Goal: Check status: Check status

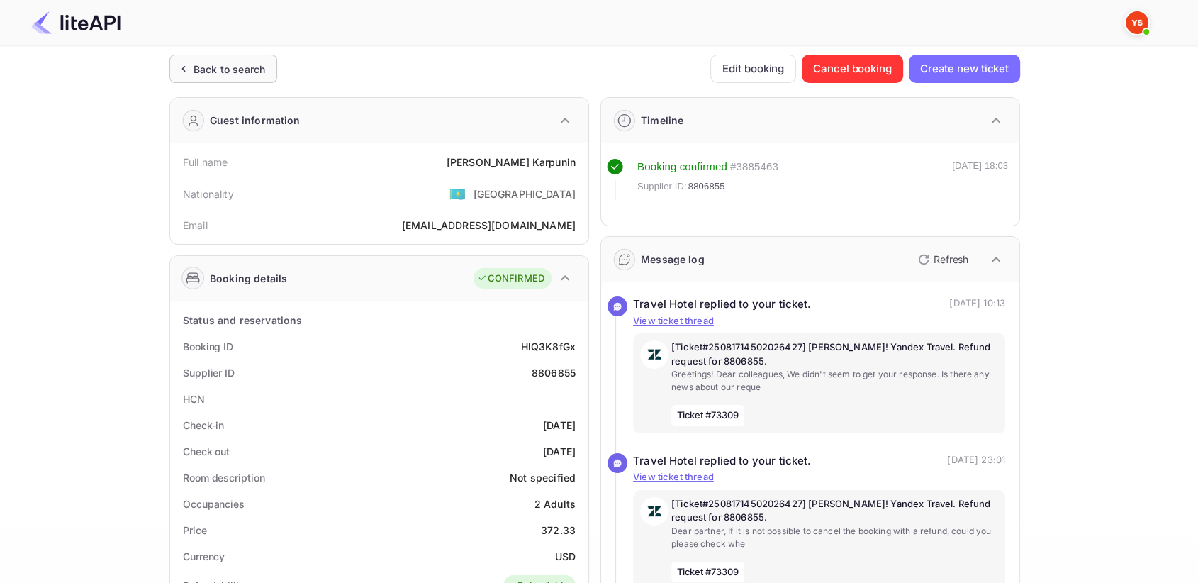
click at [227, 55] on div "Back to search" at bounding box center [223, 69] width 108 height 28
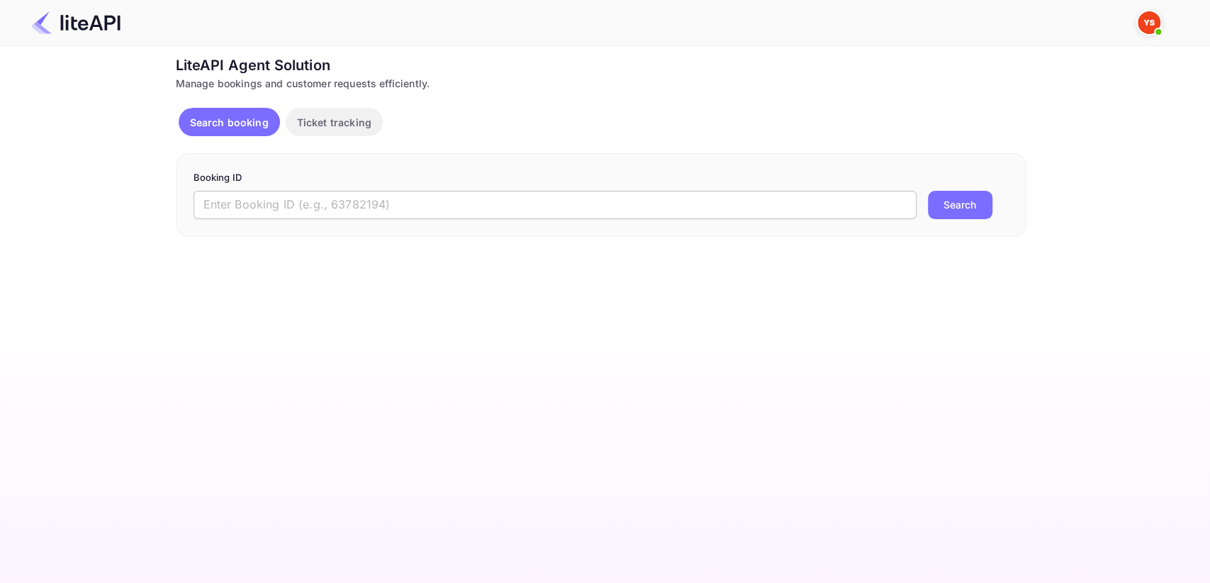
click at [303, 213] on input "text" at bounding box center [555, 205] width 723 height 28
paste input "7443715"
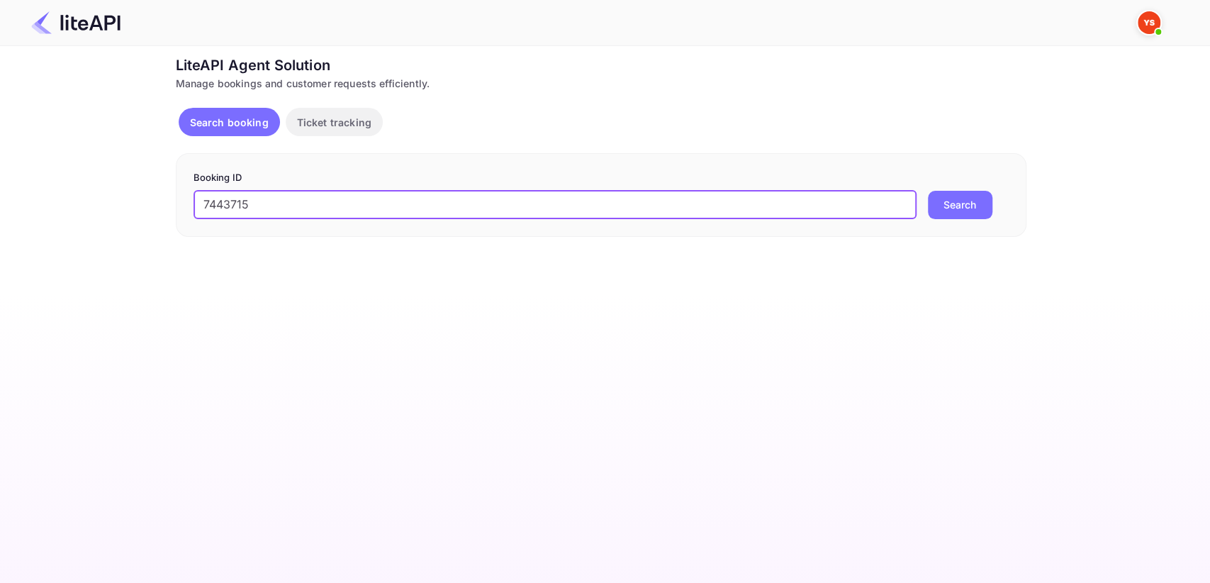
type input "7443715"
click at [942, 207] on button "Search" at bounding box center [960, 205] width 65 height 28
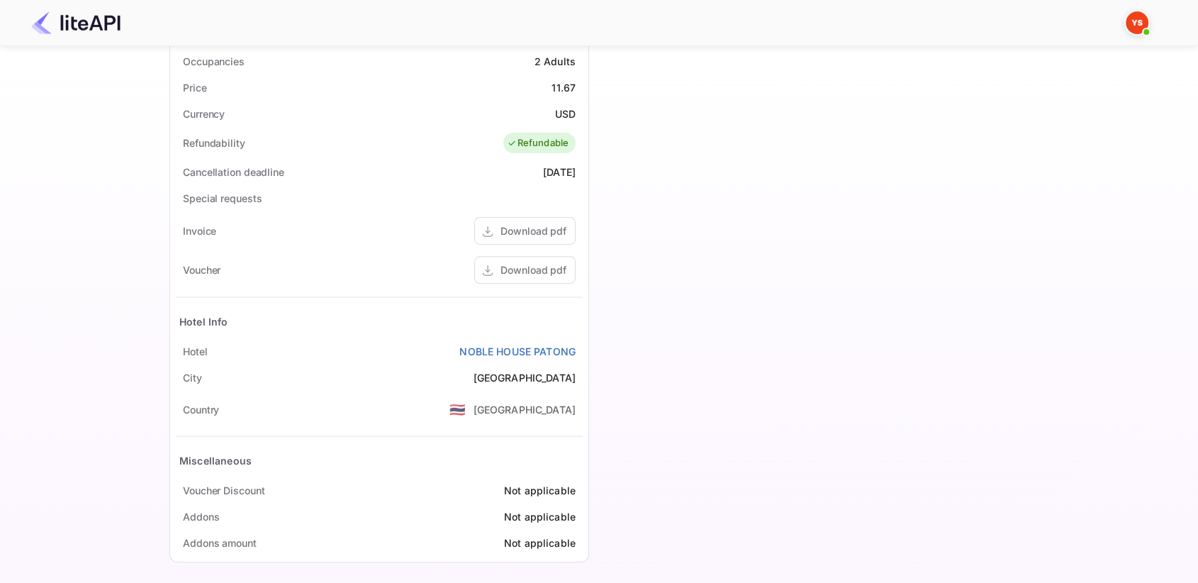
scroll to position [448, 0]
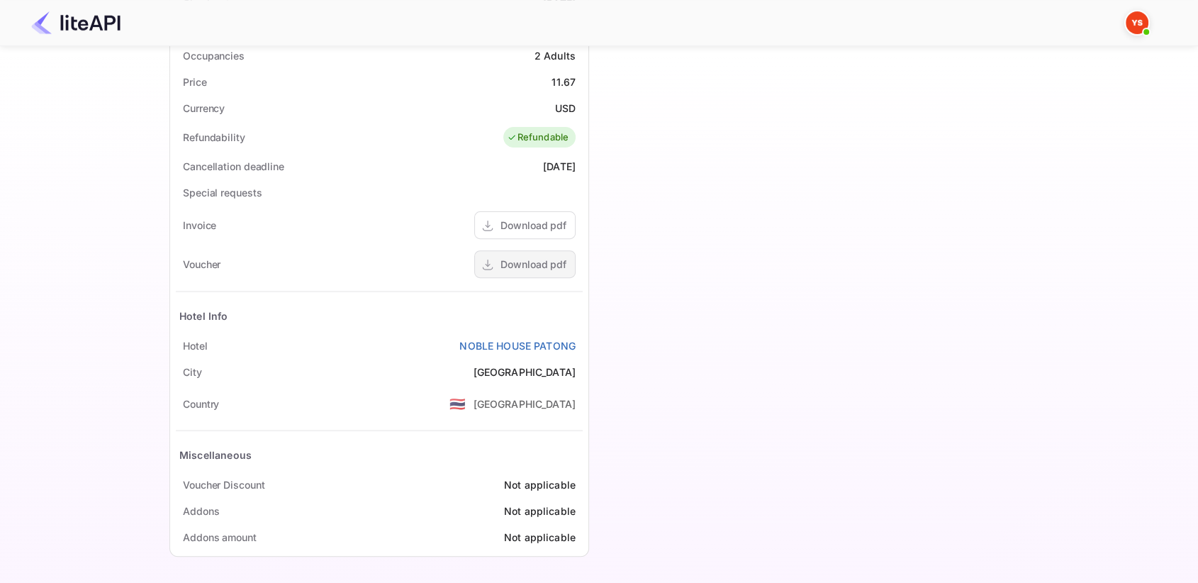
click at [494, 250] on div "Download pdf" at bounding box center [524, 264] width 101 height 28
click at [511, 265] on div "Download pdf" at bounding box center [534, 264] width 66 height 15
